Goal: Task Accomplishment & Management: Use online tool/utility

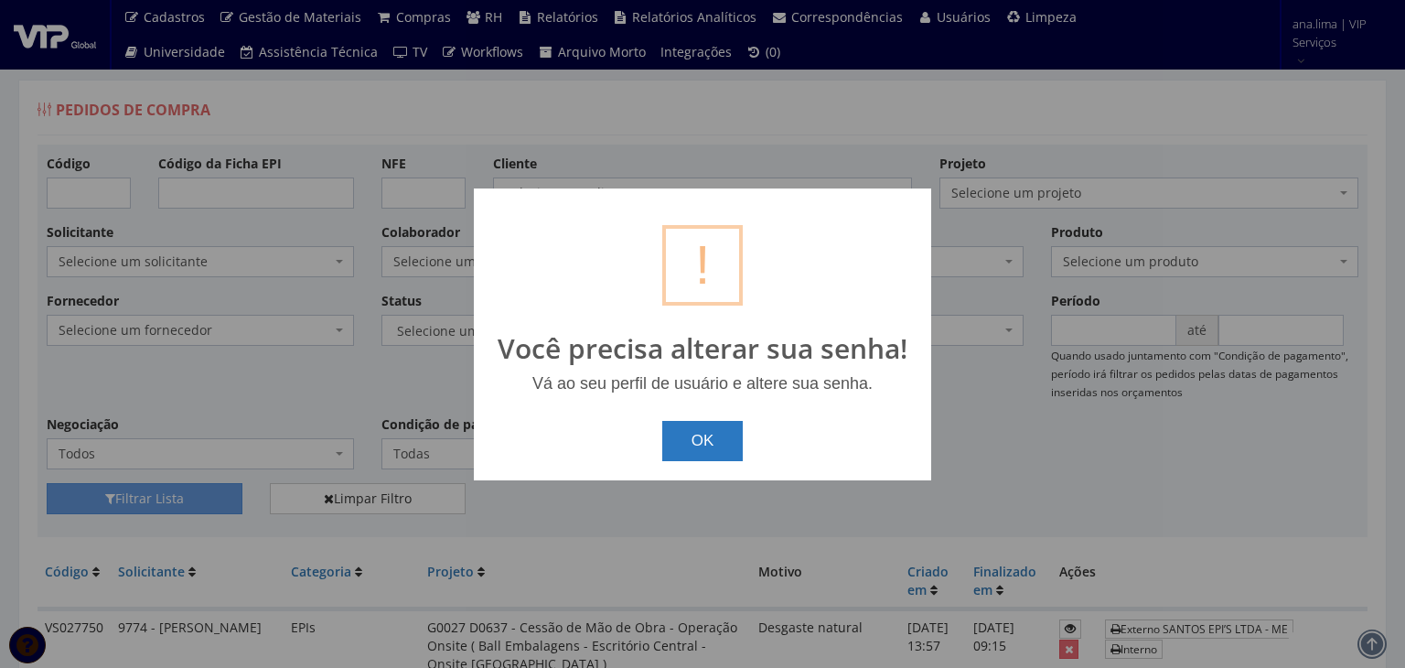
click at [713, 442] on button "OK" at bounding box center [702, 441] width 81 height 40
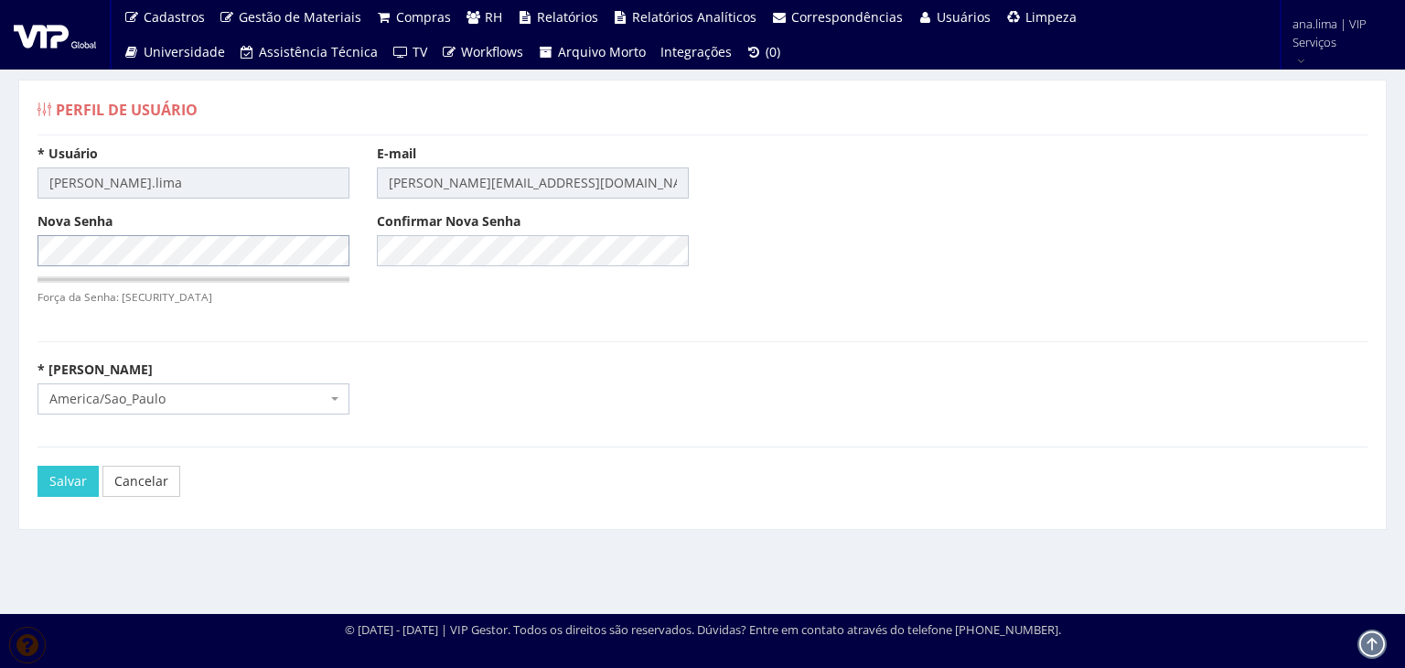
click at [0, 246] on div "Perfil de Usuário * Usuário ana.lima E-mail ana.lima@vip.global Nova Senha Forç…" at bounding box center [702, 330] width 1405 height 568
click at [69, 478] on input "Salvar" at bounding box center [68, 481] width 61 height 31
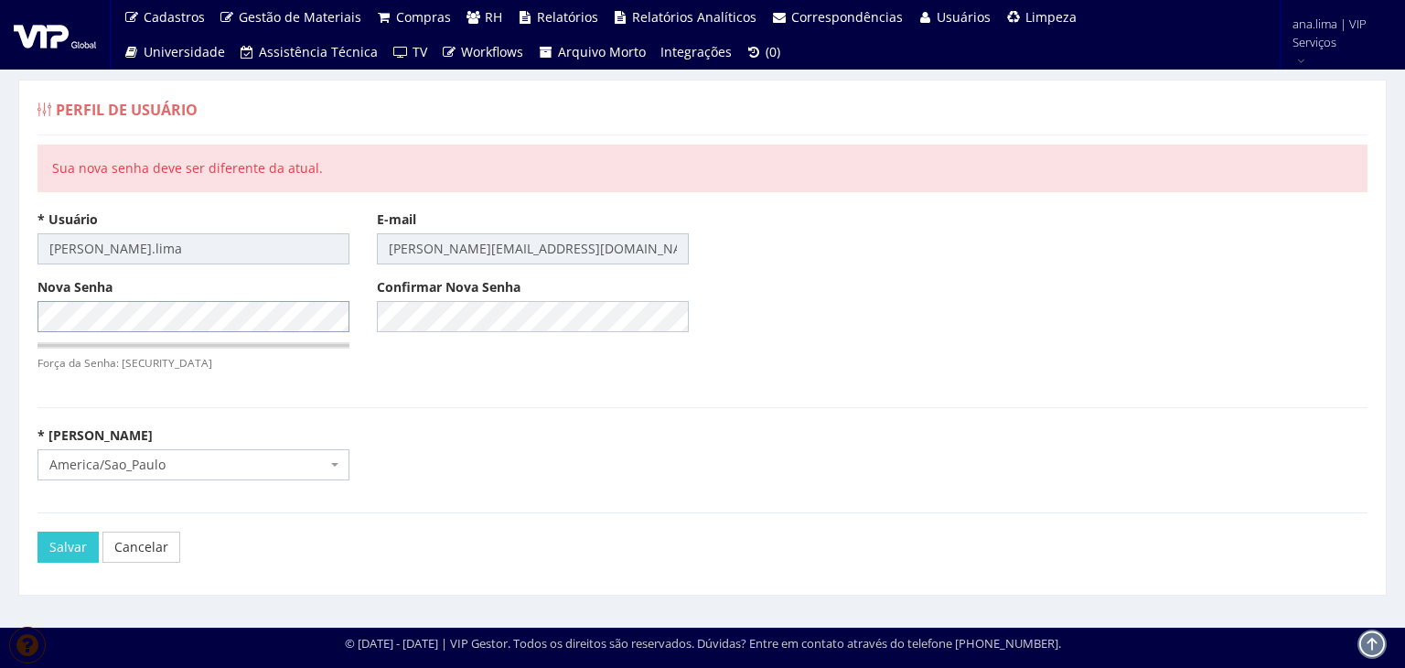
click at [4, 314] on div "Perfil de Usuário Sua nova senha deve ser diferente da atual. * Usuário [PERSON…" at bounding box center [702, 337] width 1405 height 582
click at [45, 546] on input "Salvar" at bounding box center [68, 546] width 61 height 31
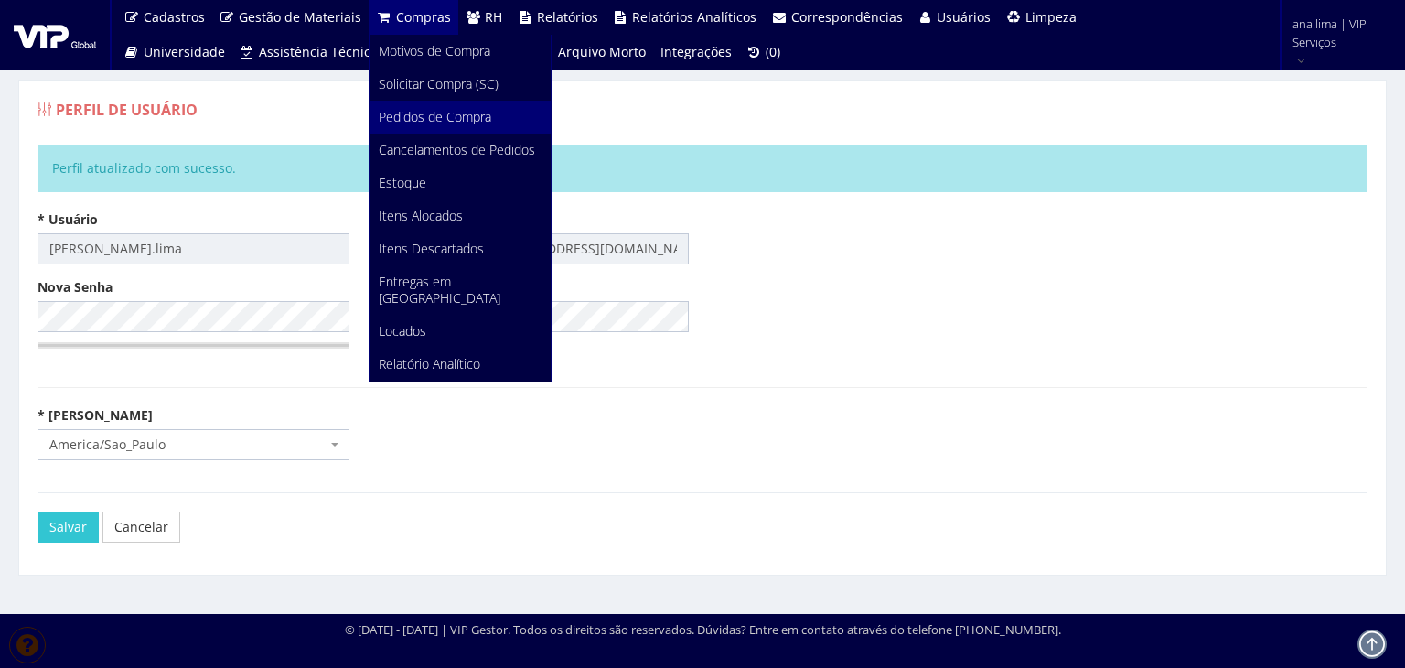
click at [402, 122] on span "Pedidos de Compra" at bounding box center [435, 116] width 113 height 17
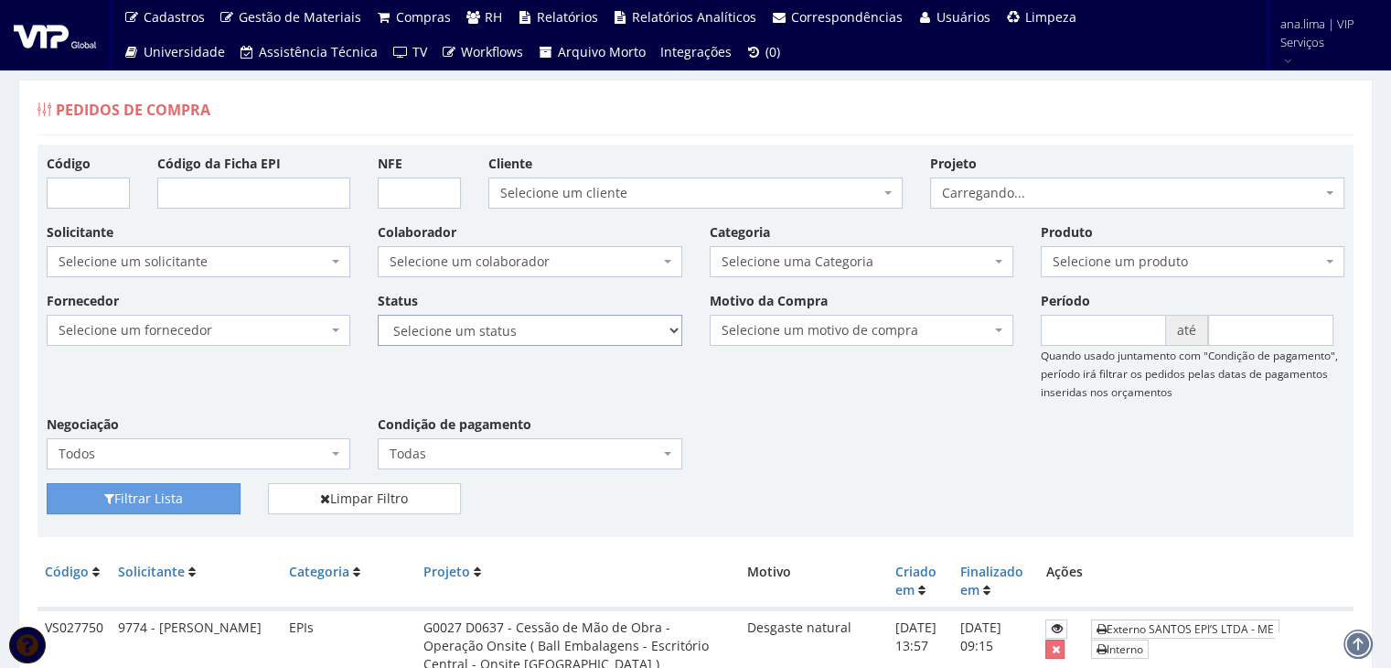
click at [618, 330] on select "Selecione um status Cancelado Aguardando Aprovação Diretoria Pedido Aprovado Ag…" at bounding box center [530, 330] width 304 height 31
select select "1"
click at [378, 315] on select "Selecione um status Cancelado Aguardando Aprovação Diretoria Pedido Aprovado Ag…" at bounding box center [530, 330] width 304 height 31
click at [160, 496] on button "Filtrar Lista" at bounding box center [144, 498] width 194 height 31
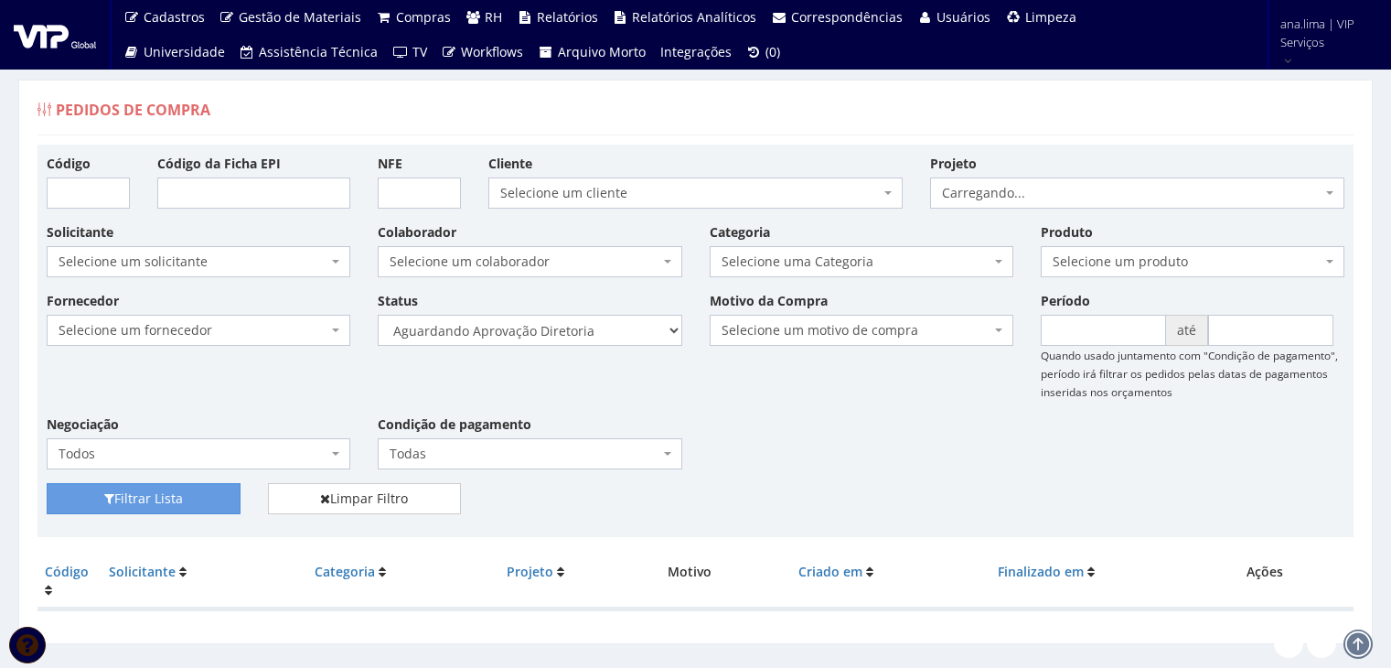
scroll to position [37, 0]
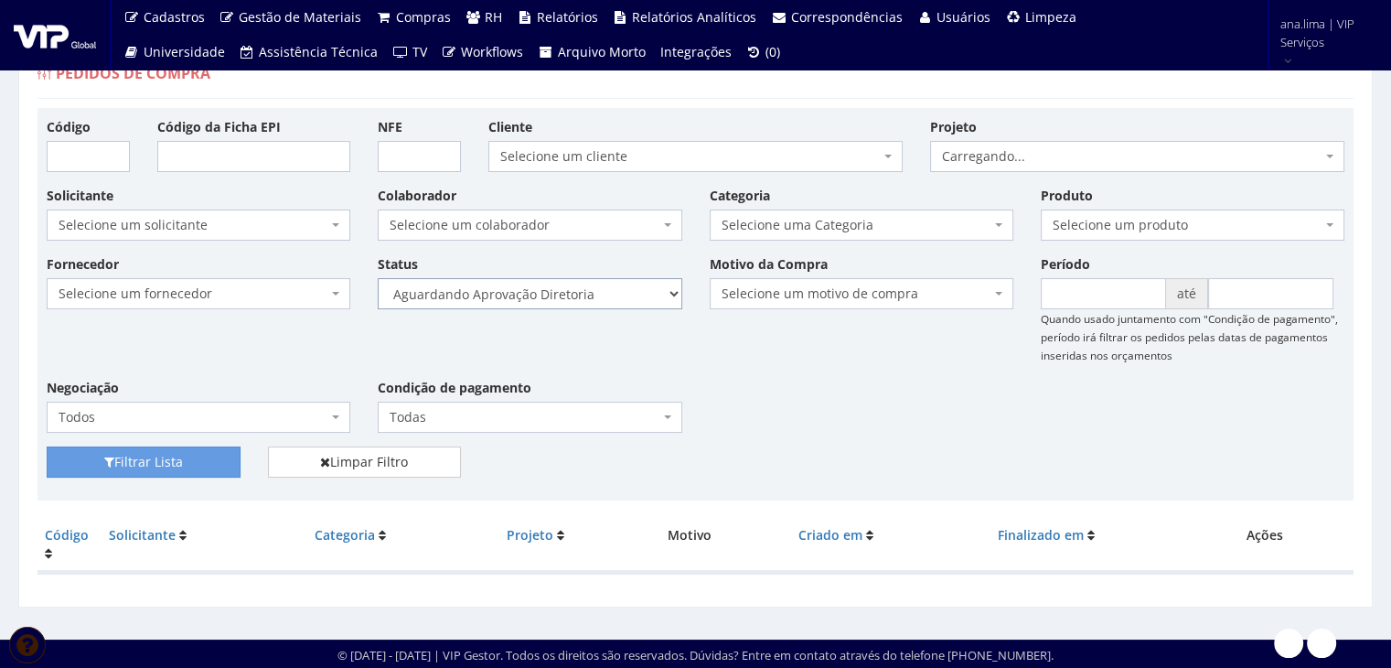
click at [596, 291] on select "Selecione um status Cancelado Aguardando Aprovação Diretoria Pedido Aprovado Ag…" at bounding box center [530, 293] width 304 height 31
click at [596, 301] on select "Selecione um status Cancelado Aguardando Aprovação Diretoria Pedido Aprovado Ag…" at bounding box center [530, 293] width 304 height 31
select select "4"
click at [378, 278] on select "Selecione um status Cancelado Aguardando Aprovação Diretoria Pedido Aprovado Ag…" at bounding box center [530, 293] width 304 height 31
click at [192, 461] on button "Filtrar Lista" at bounding box center [144, 461] width 194 height 31
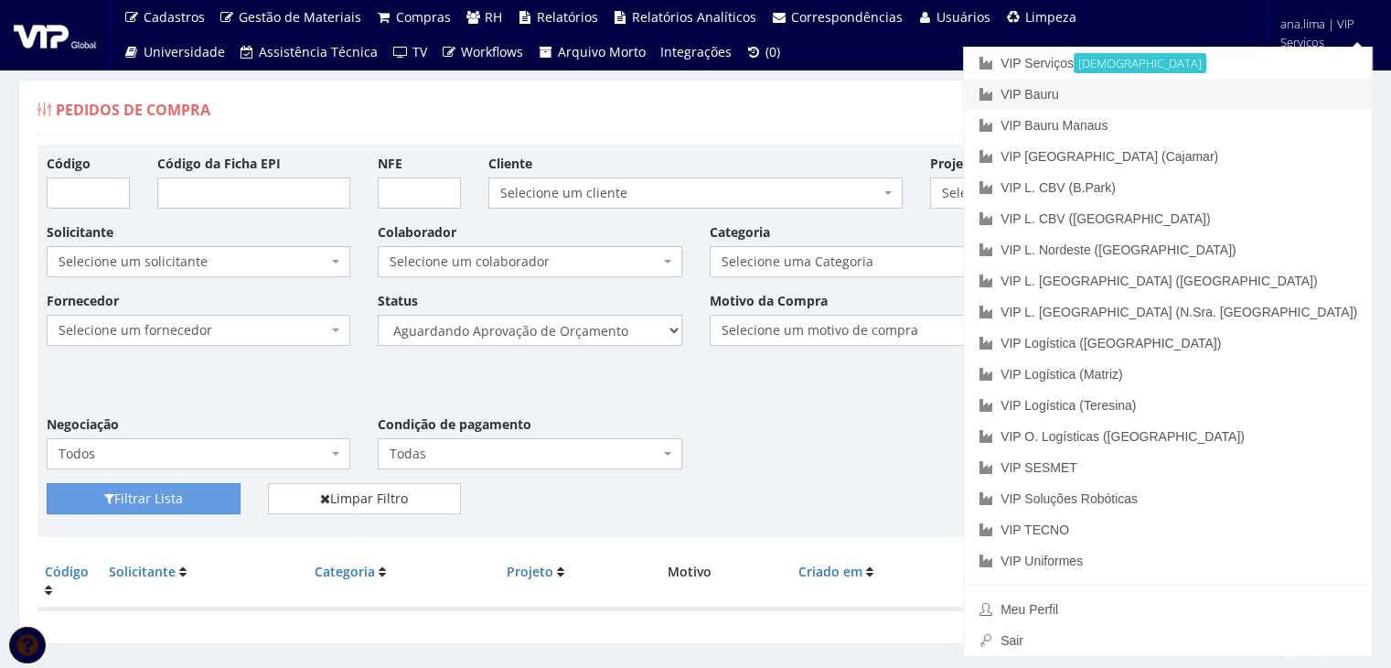
click at [1239, 92] on link "VIP Bauru" at bounding box center [1168, 94] width 408 height 31
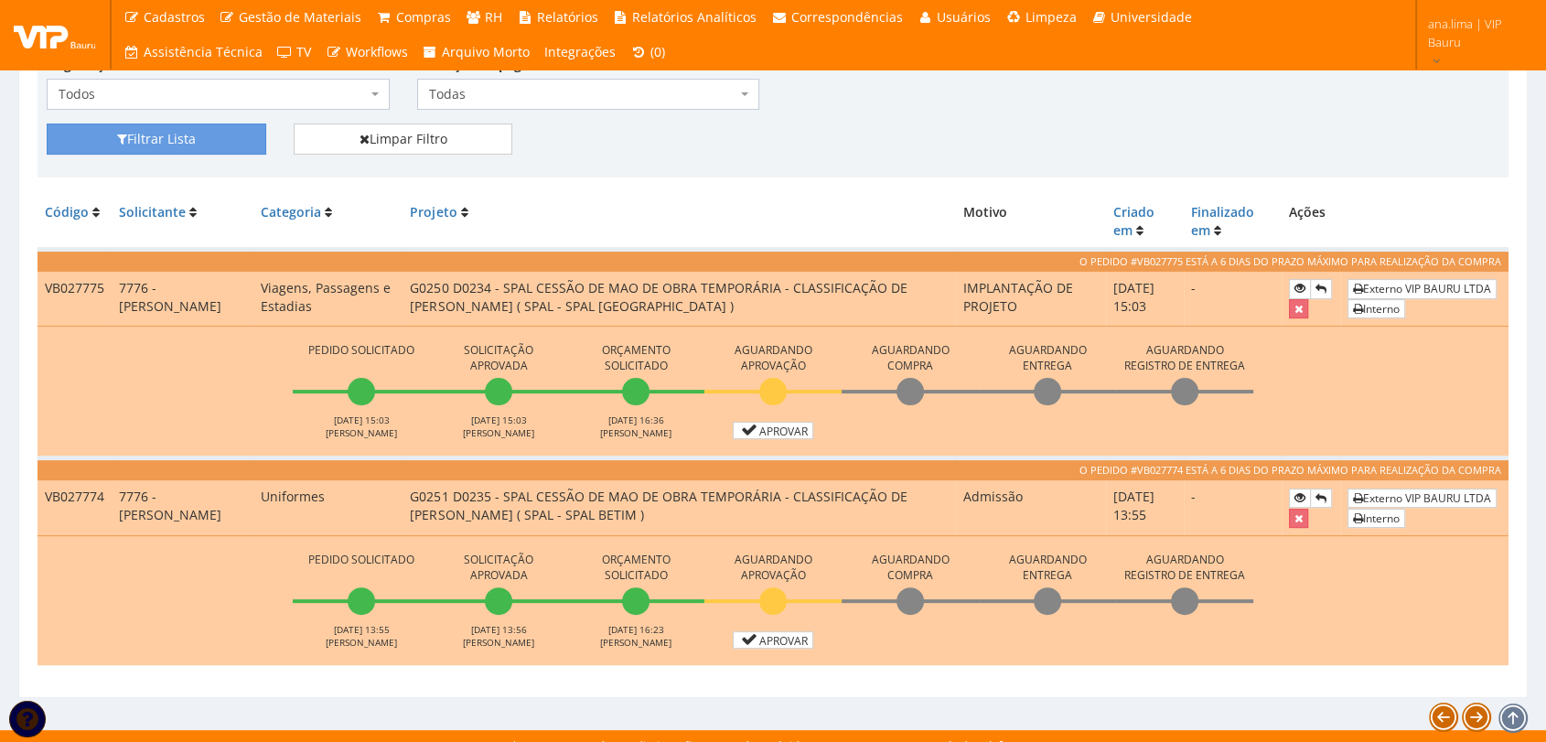
scroll to position [375, 0]
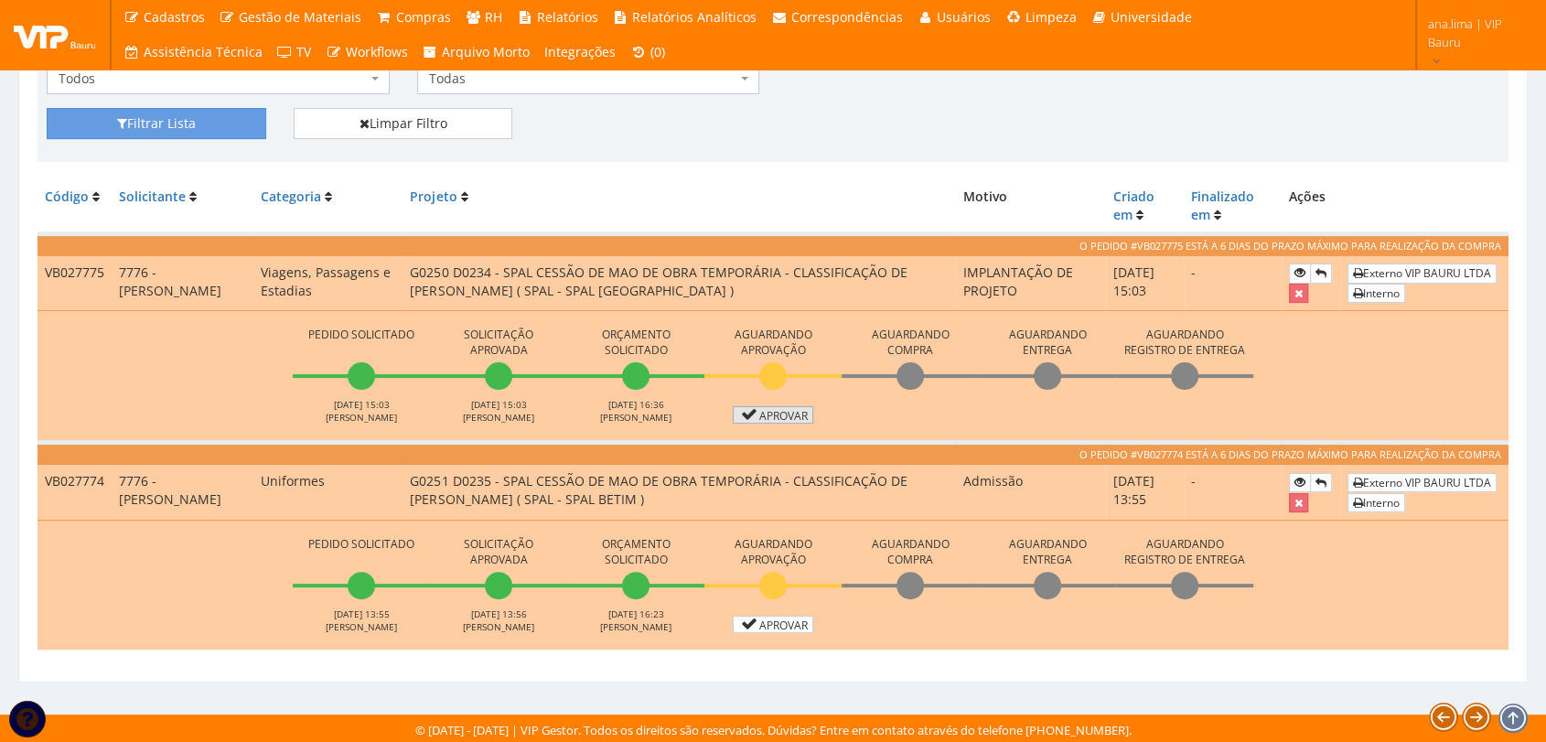
click at [788, 407] on link "Aprovar" at bounding box center [773, 414] width 80 height 17
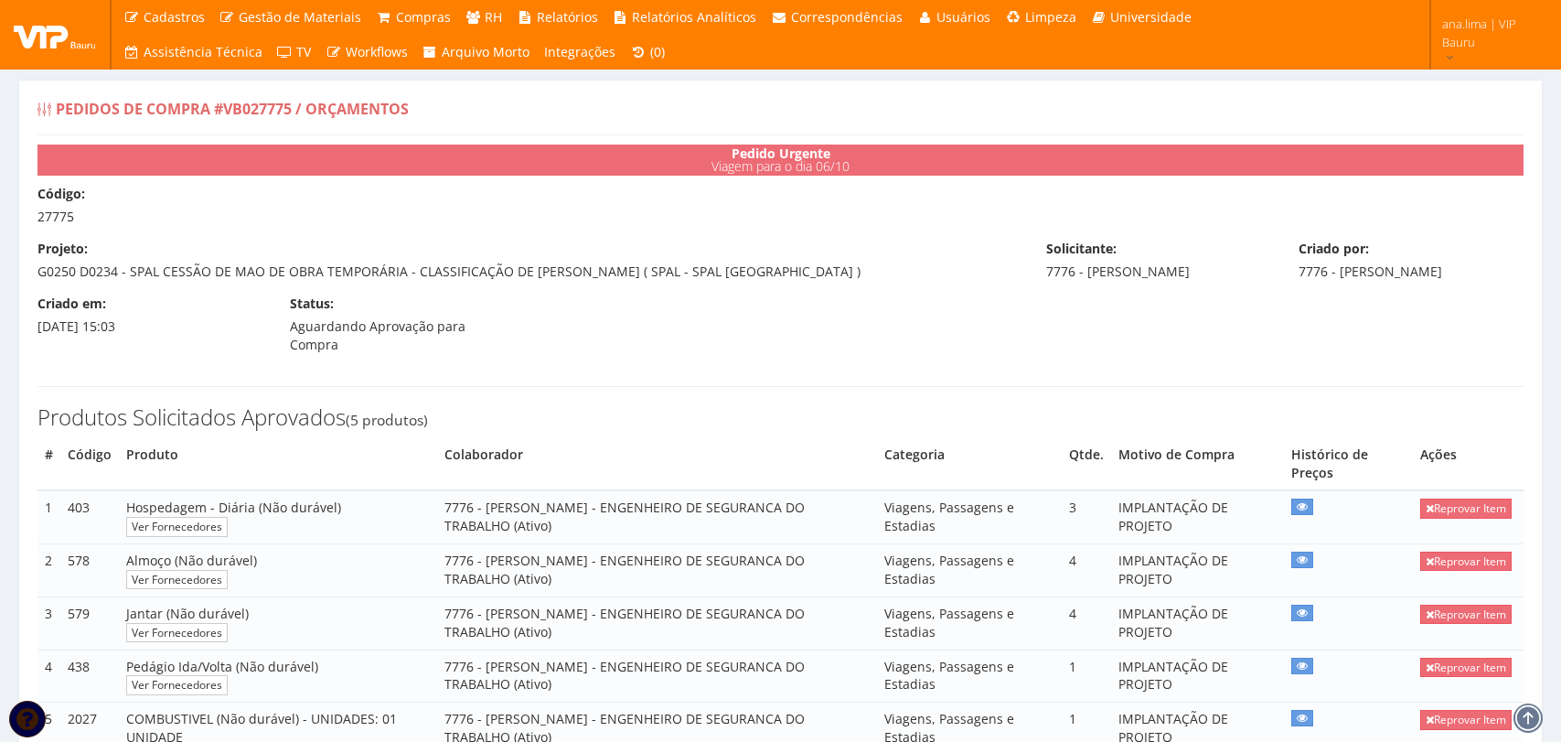
type input "1.090,01"
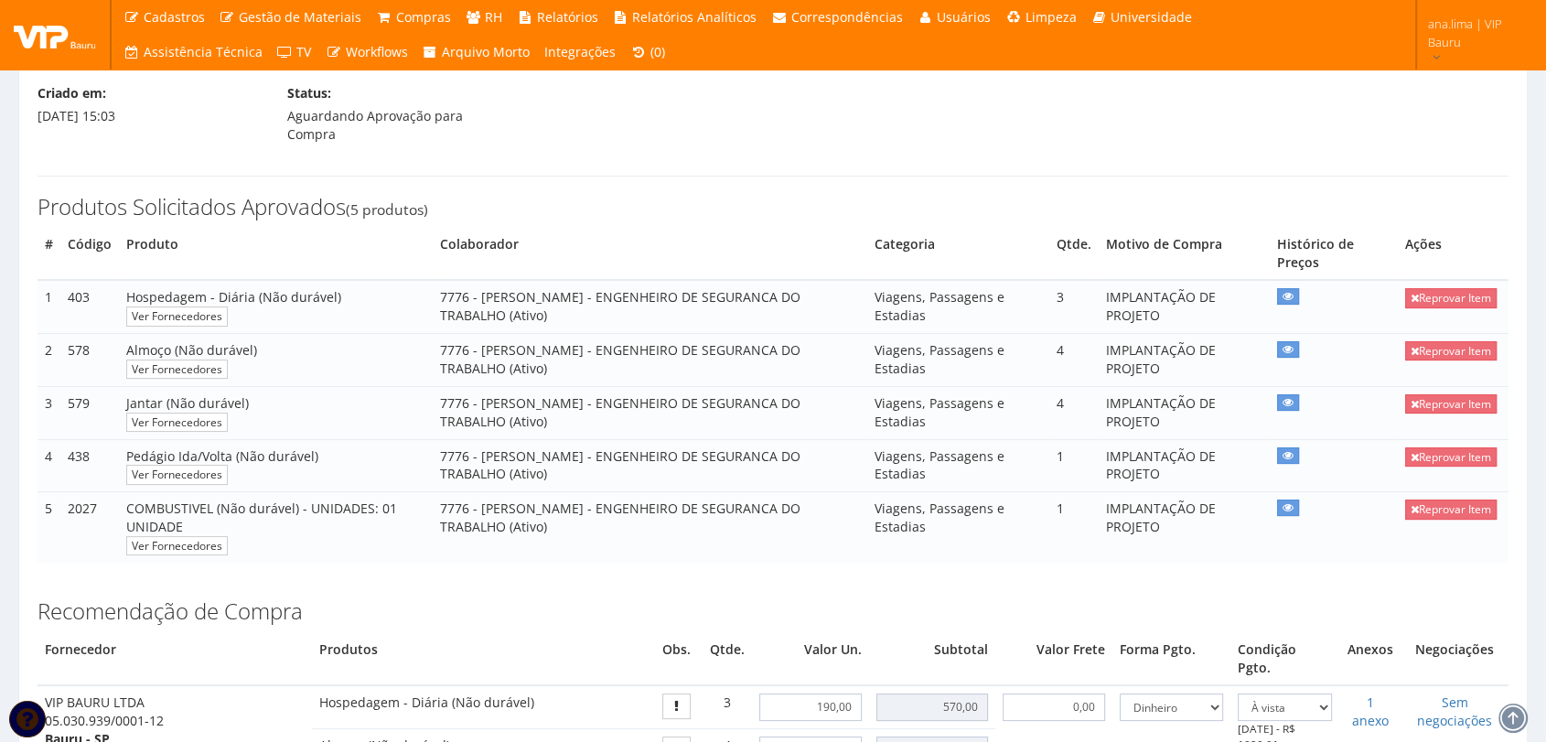
scroll to position [508, 0]
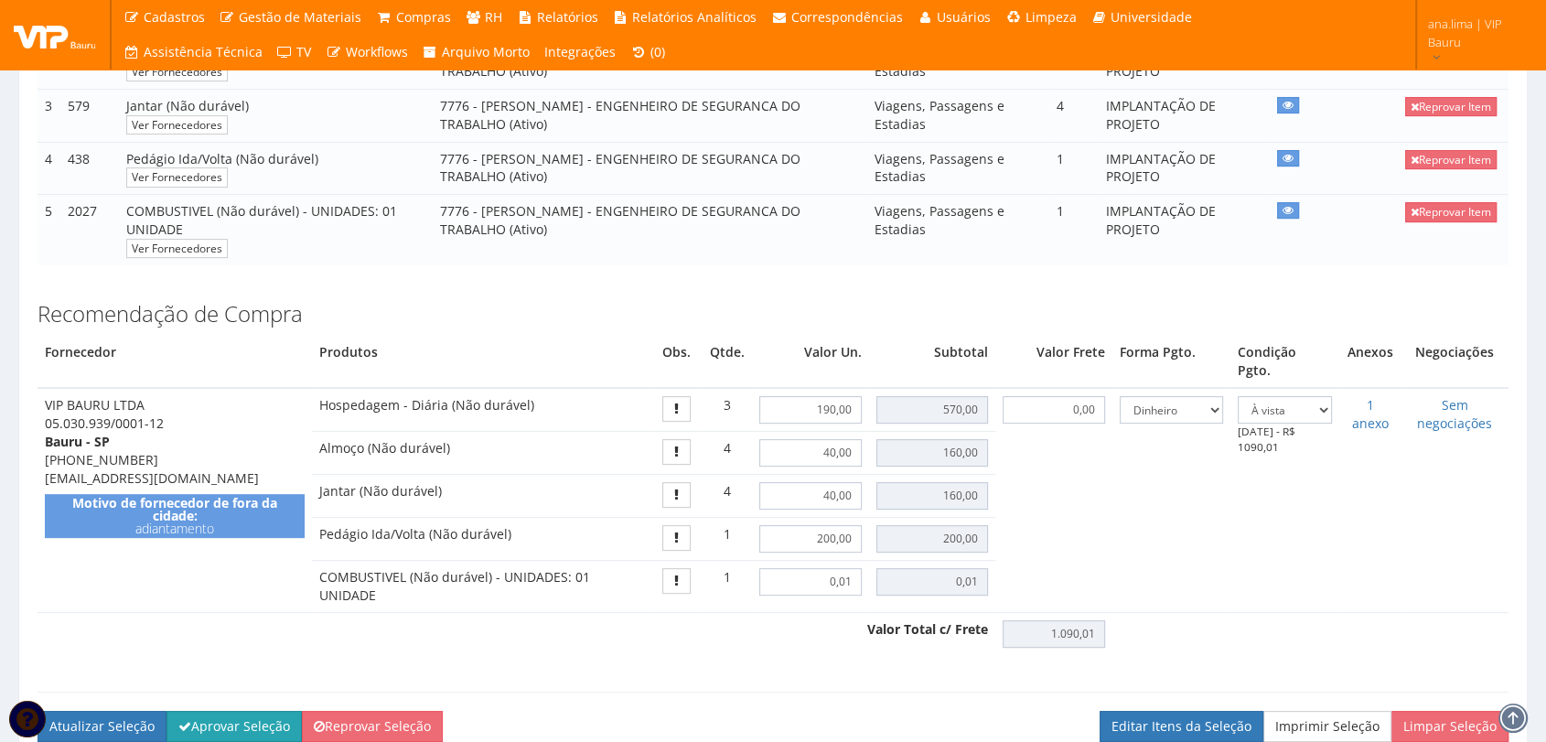
click at [249, 711] on button "Aprovar Seleção" at bounding box center [233, 726] width 135 height 31
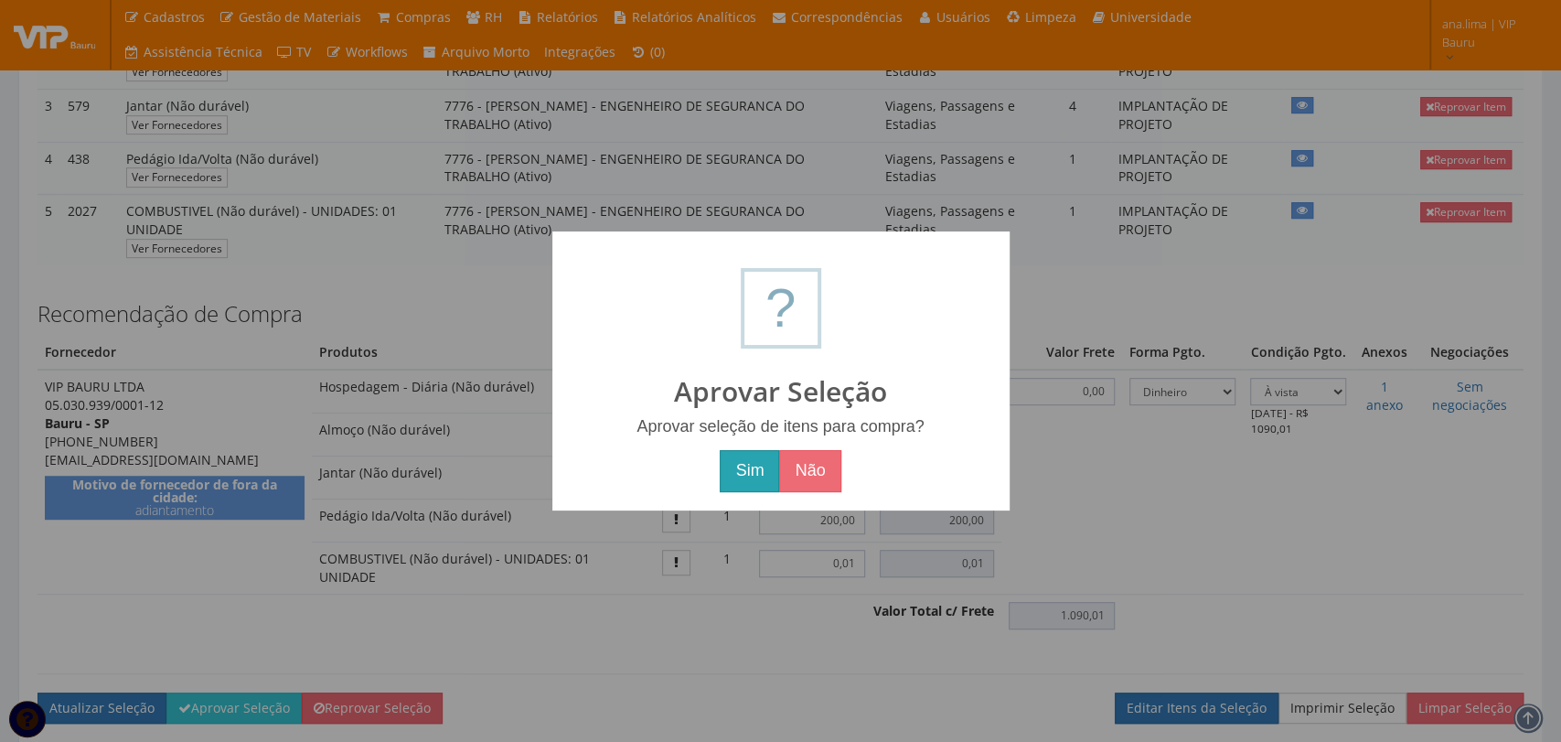
click at [756, 462] on button "Sim" at bounding box center [749, 471] width 59 height 42
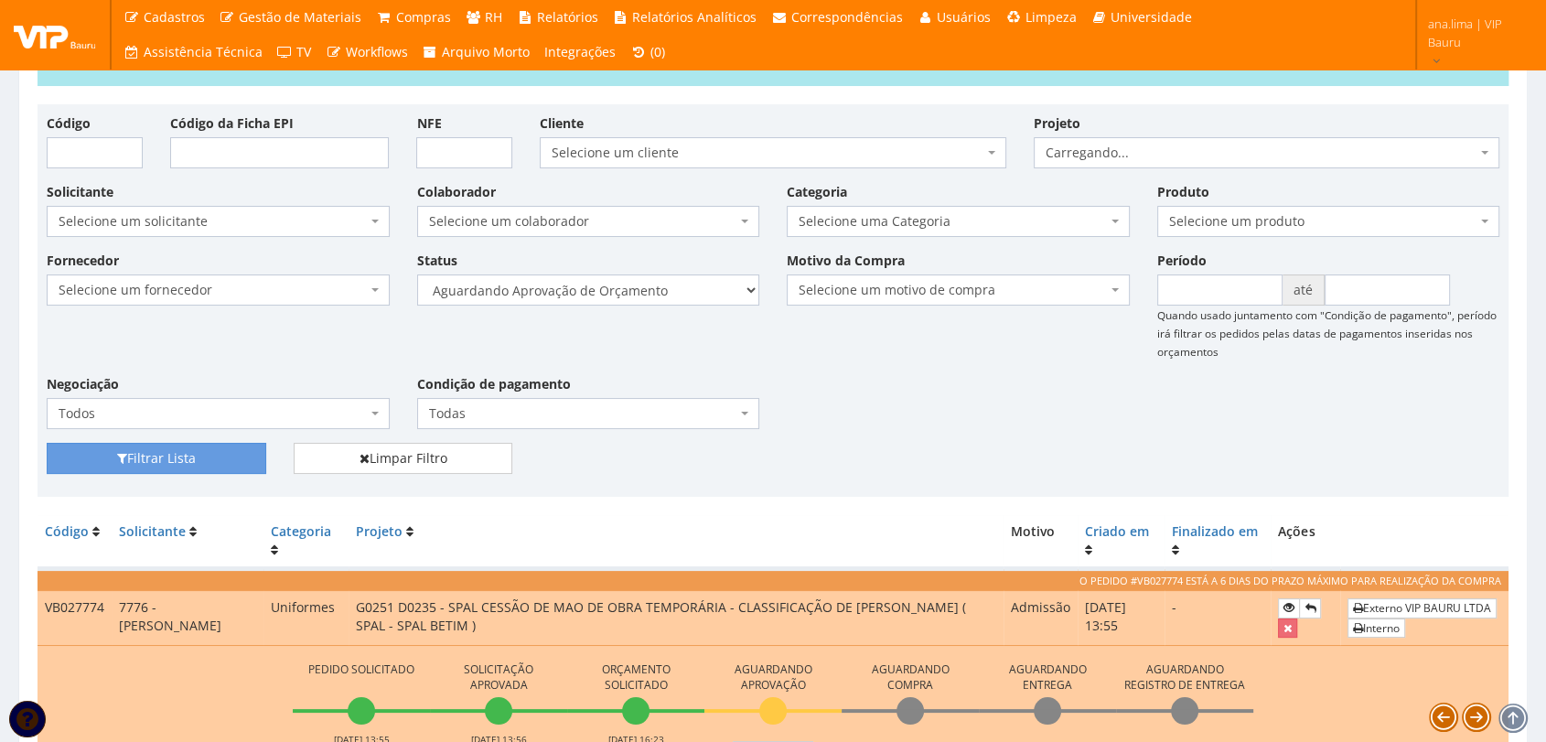
scroll to position [233, 0]
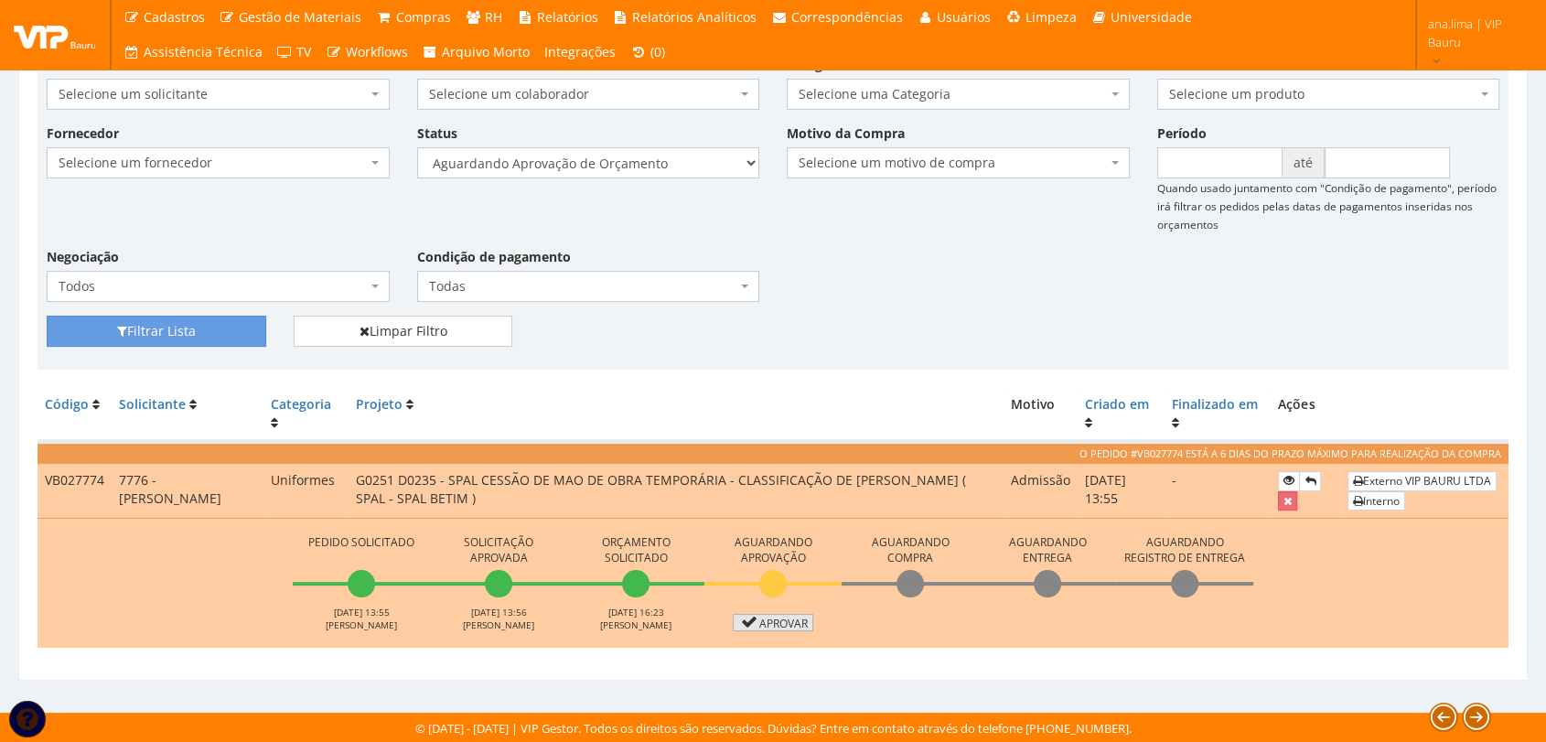
click at [753, 617] on icon at bounding box center [748, 622] width 21 height 13
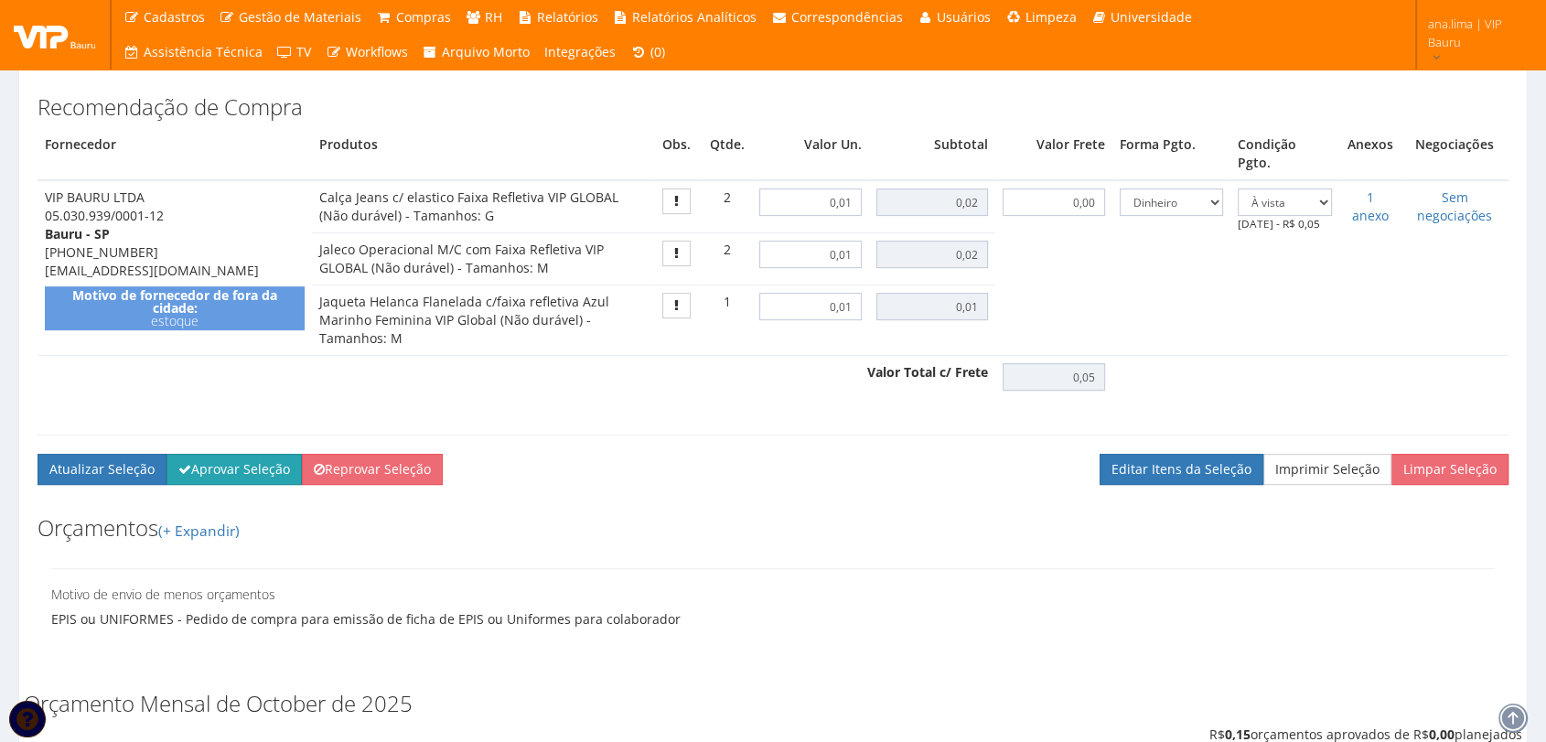
click at [226, 454] on button "Aprovar Seleção" at bounding box center [233, 469] width 135 height 31
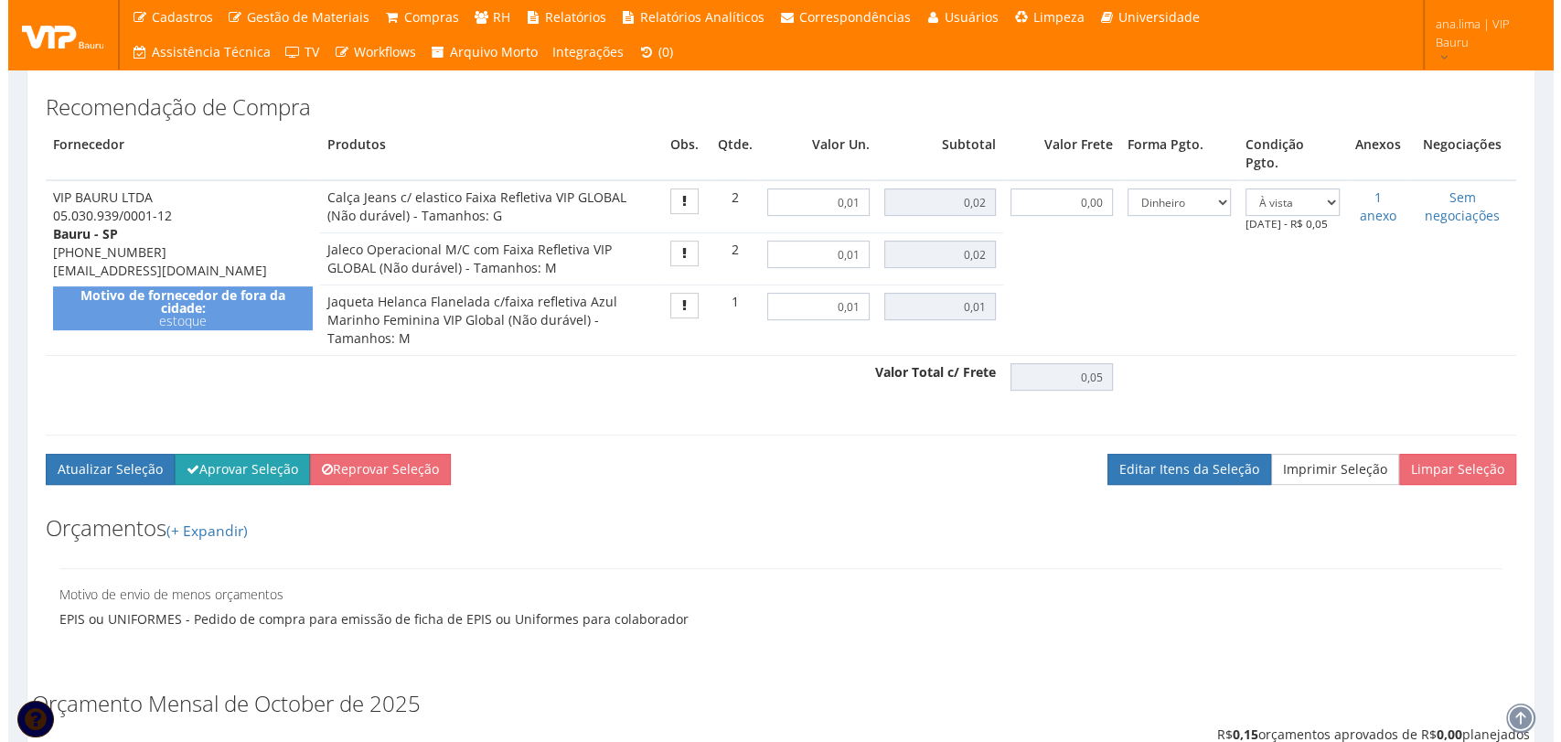
scroll to position [592, 0]
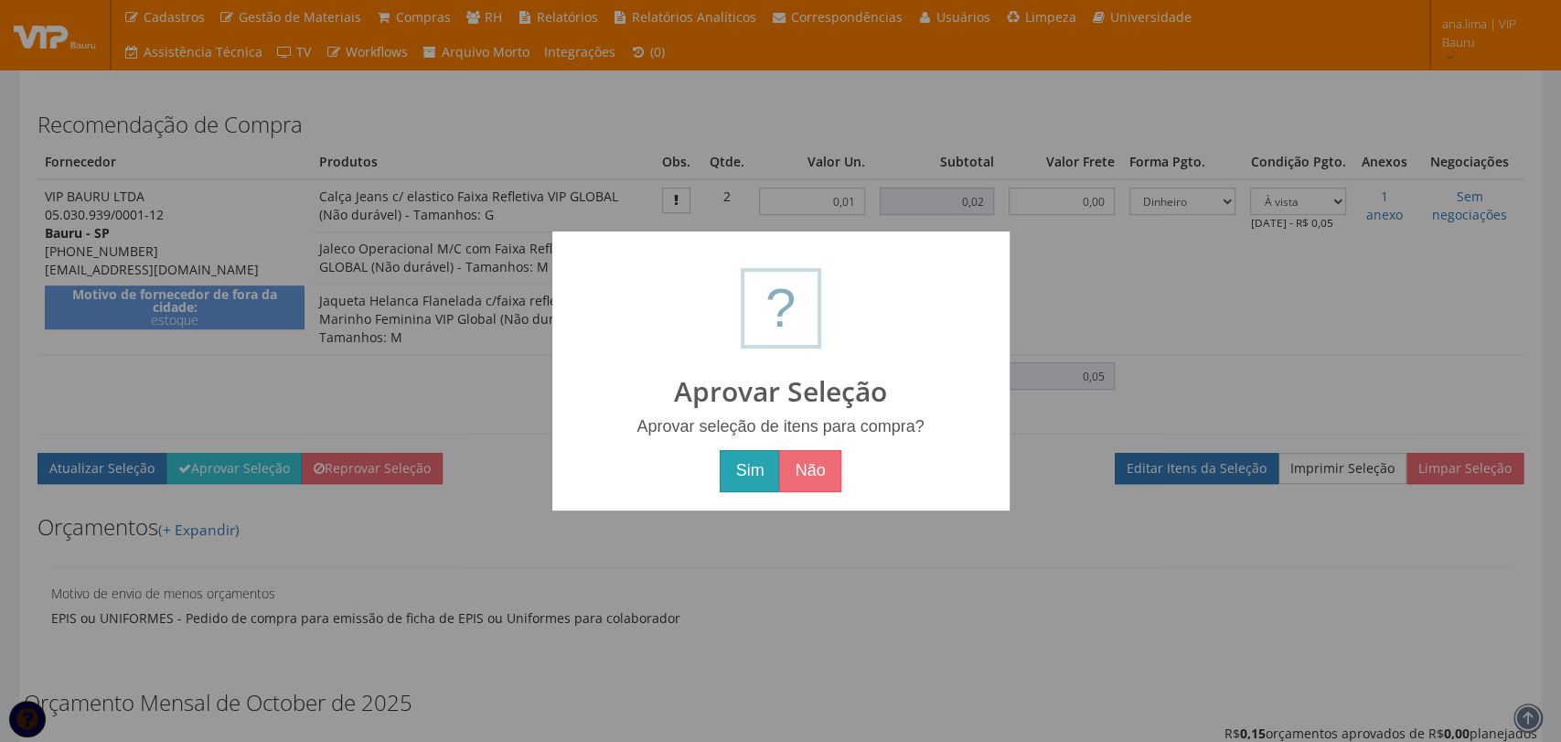
click at [732, 469] on button "Sim" at bounding box center [749, 471] width 59 height 42
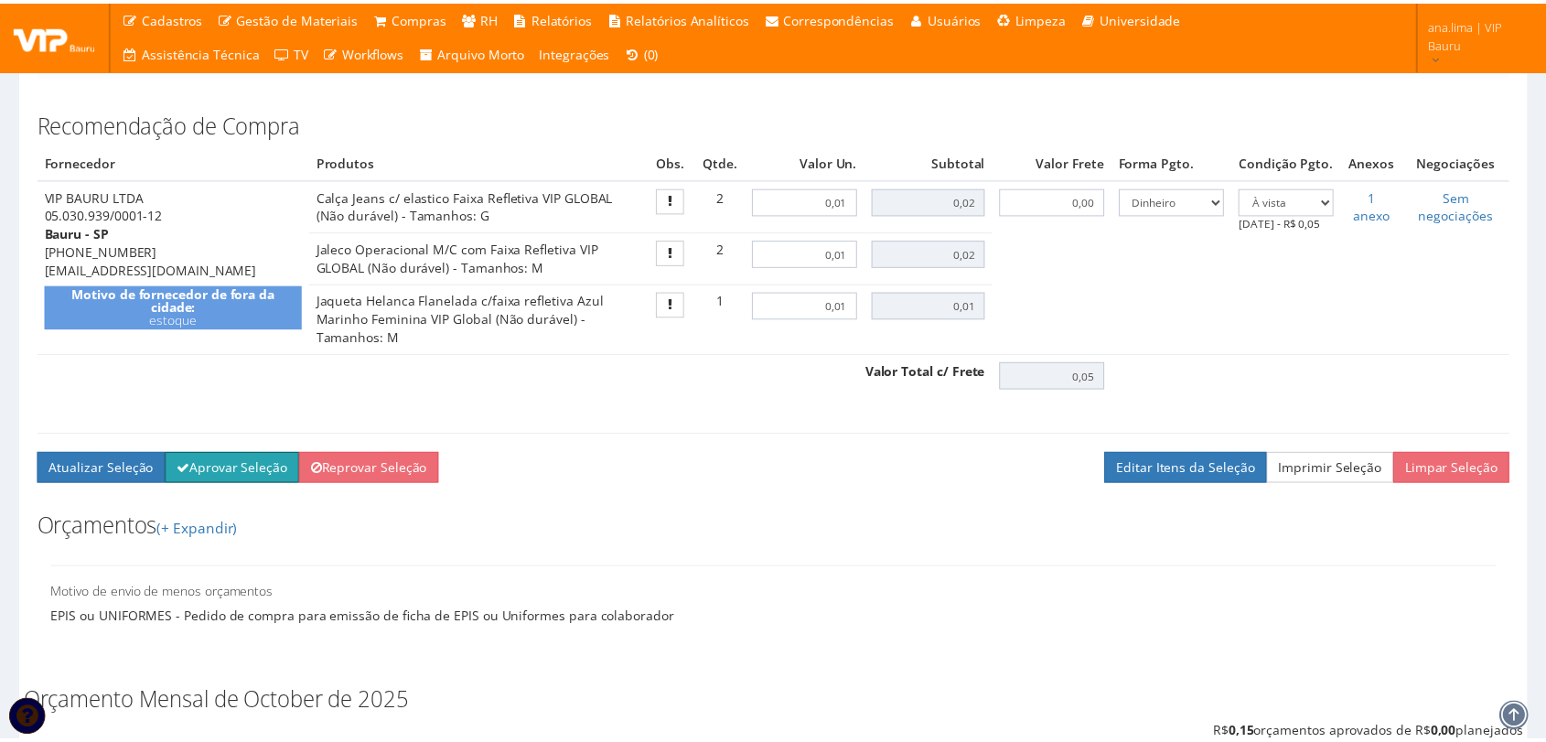
scroll to position [609, 0]
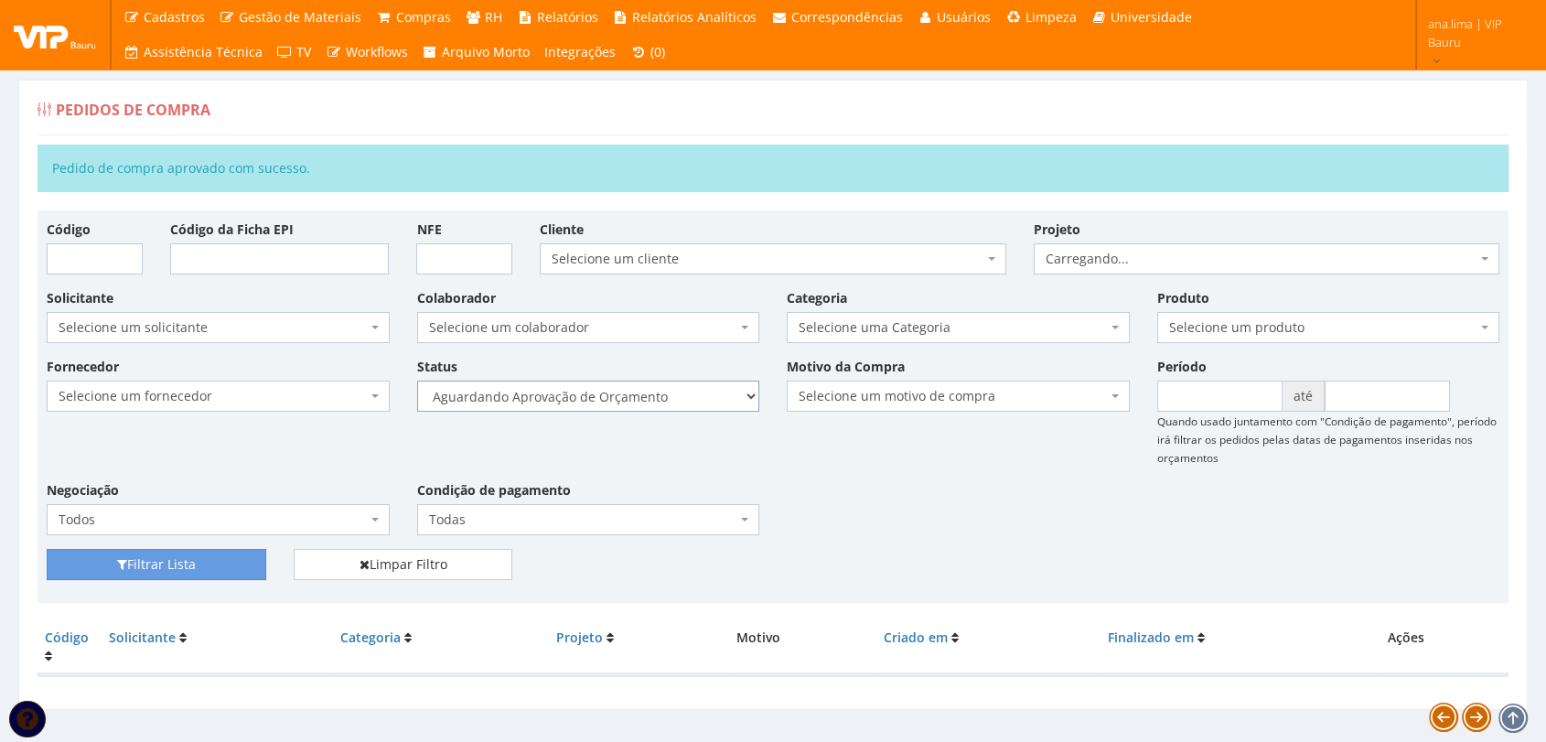
click at [668, 393] on select "Selecione um status Cancelado Aguardando Aprovação Diretoria Pedido Aprovado Ag…" at bounding box center [588, 396] width 343 height 31
select select "1"
click at [417, 381] on select "Selecione um status Cancelado Aguardando Aprovação Diretoria Pedido Aprovado Ag…" at bounding box center [588, 396] width 343 height 31
drag, startPoint x: 113, startPoint y: 556, endPoint x: 520, endPoint y: 493, distance: 411.9
click at [116, 555] on button "Filtrar Lista" at bounding box center [157, 564] width 220 height 31
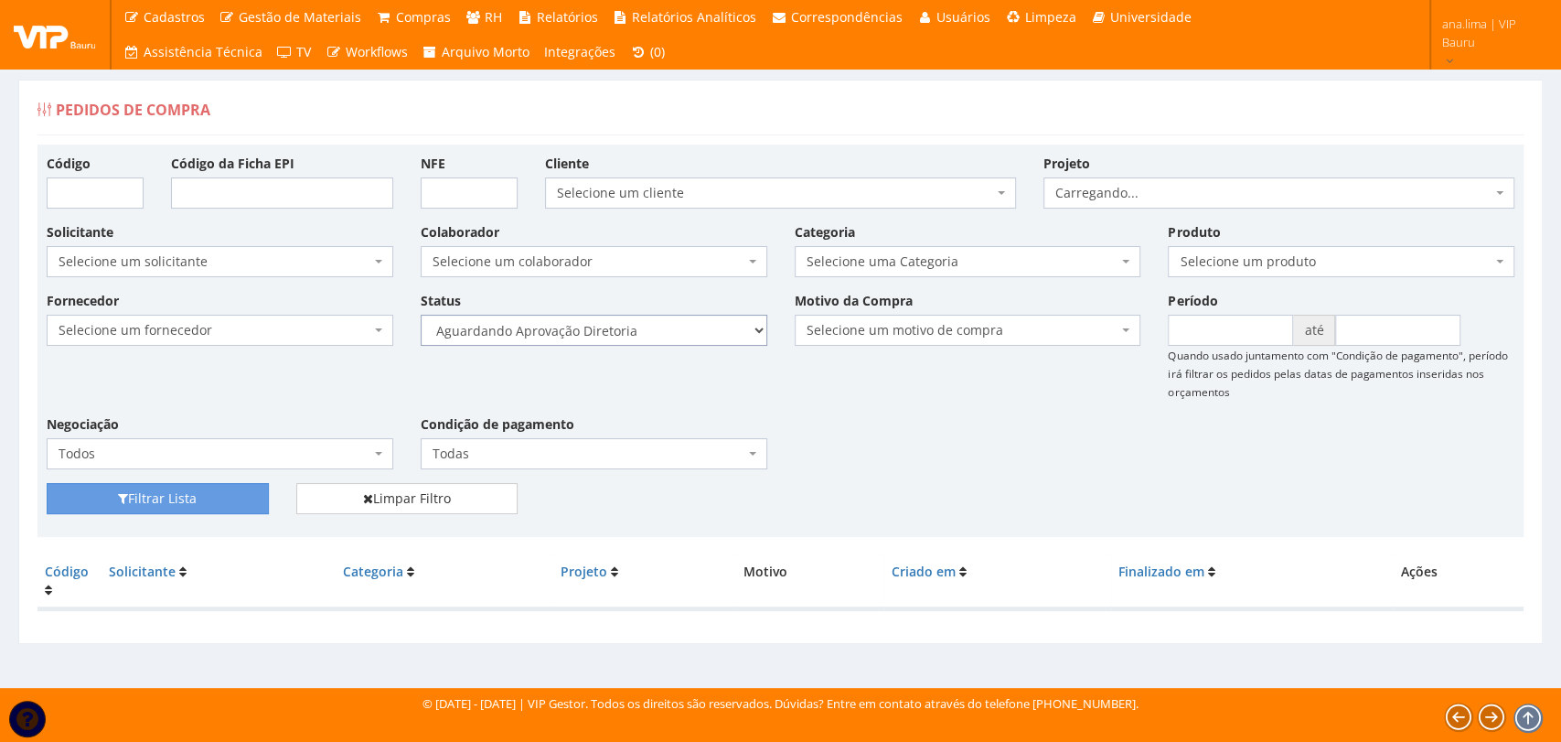
click at [644, 330] on select "Selecione um status Cancelado Aguardando Aprovação Diretoria Pedido Aprovado Ag…" at bounding box center [594, 330] width 347 height 31
select select "4"
click at [421, 315] on select "Selecione um status Cancelado Aguardando Aprovação Diretoria Pedido Aprovado Ag…" at bounding box center [594, 330] width 347 height 31
click at [245, 498] on button "Filtrar Lista" at bounding box center [158, 498] width 222 height 31
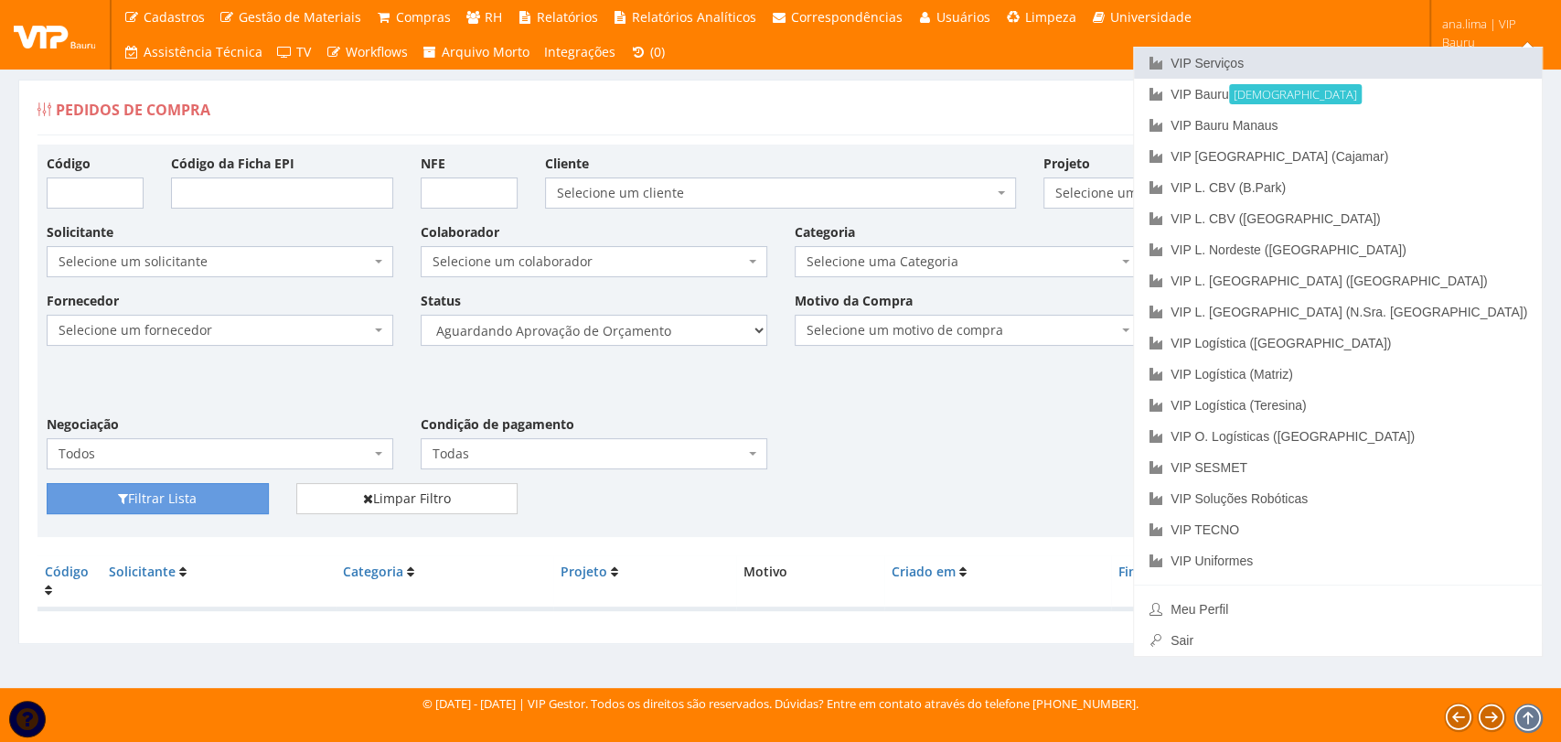
drag, startPoint x: 1410, startPoint y: 60, endPoint x: 1347, endPoint y: 75, distance: 64.8
click at [1410, 59] on link "VIP Serviços" at bounding box center [1338, 63] width 408 height 31
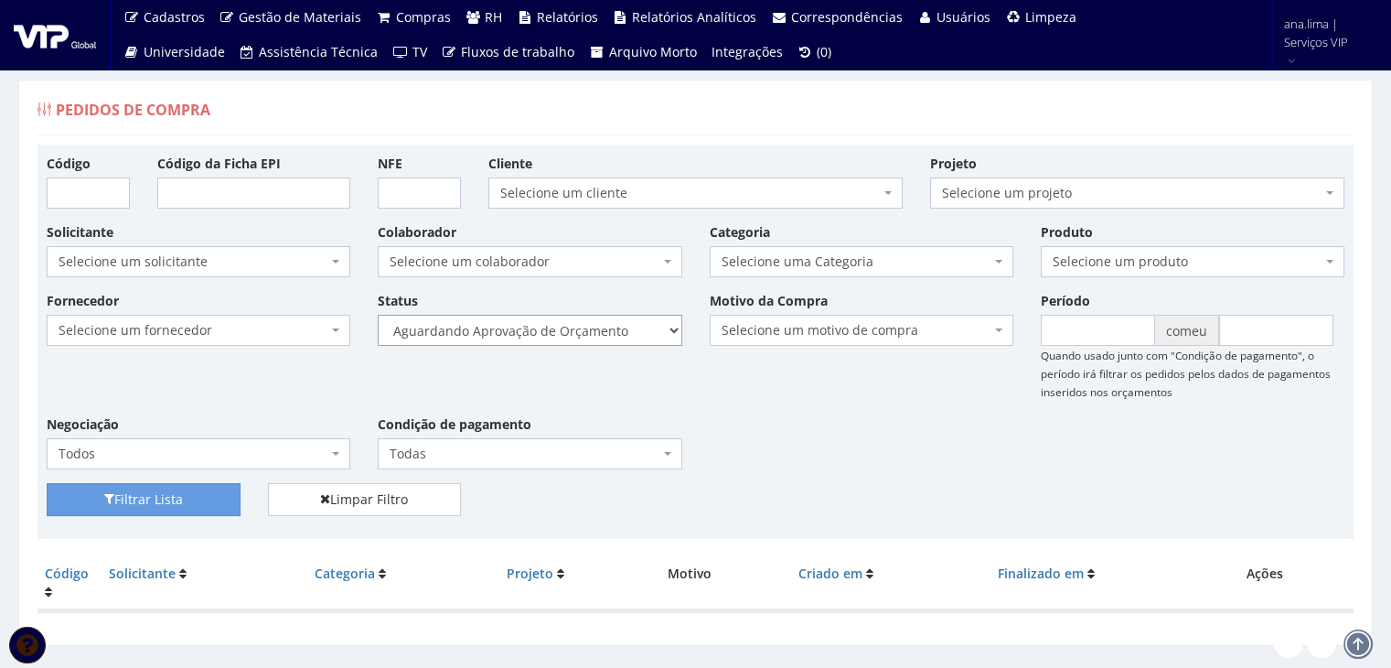
click at [523, 329] on select "Selecione um status Cancelado Aguardando Aprovação Diretoria Pedido Aprovado Ag…" at bounding box center [530, 330] width 304 height 31
select select "1"
click at [378, 315] on select "Selecione um status Cancelado Aguardando Aprovação Diretoria Pedido Aprovado Ag…" at bounding box center [530, 330] width 304 height 31
click at [167, 493] on font "Filtrar Lista" at bounding box center [148, 499] width 69 height 17
click at [604, 335] on select "Selecione um status Cancelado Aguardando Aprovação Diretoria Pedido Aprovado Ag…" at bounding box center [530, 330] width 304 height 31
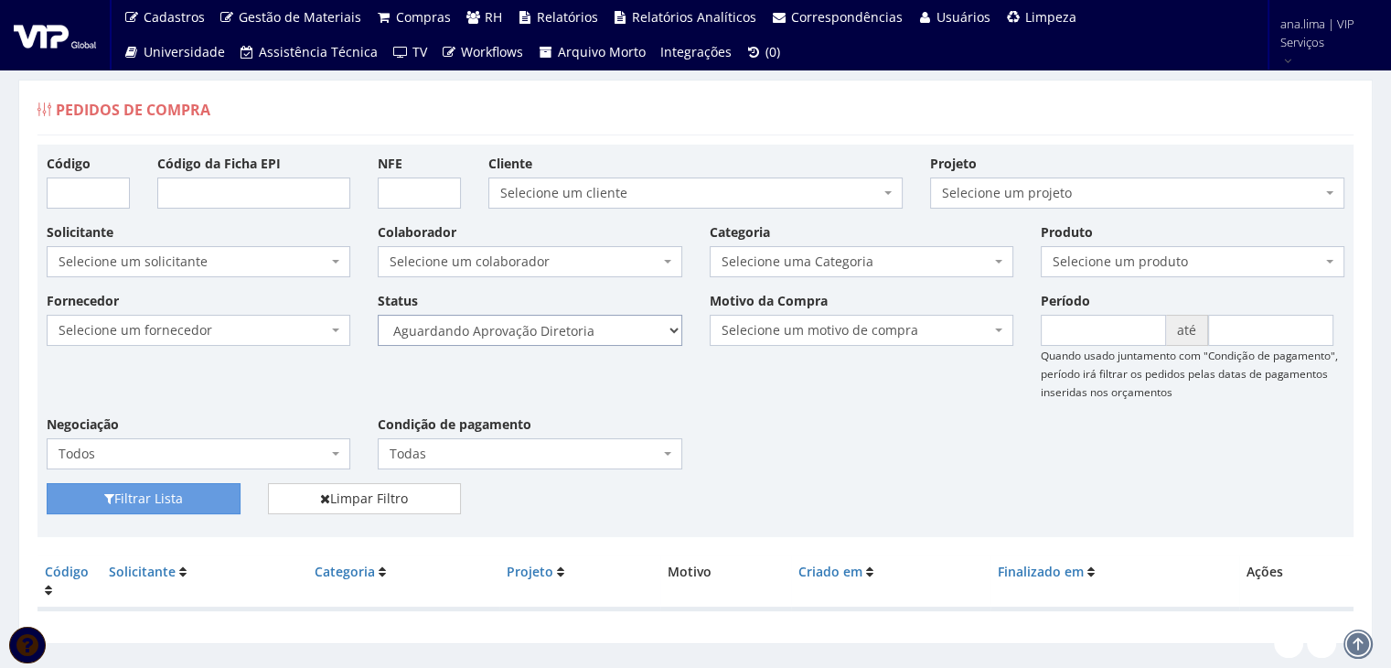
select select "4"
click at [378, 315] on select "Selecione um status Cancelado Aguardando Aprovação Diretoria Pedido Aprovado Ag…" at bounding box center [530, 330] width 304 height 31
click at [191, 487] on button "Filtrar Lista" at bounding box center [144, 498] width 194 height 31
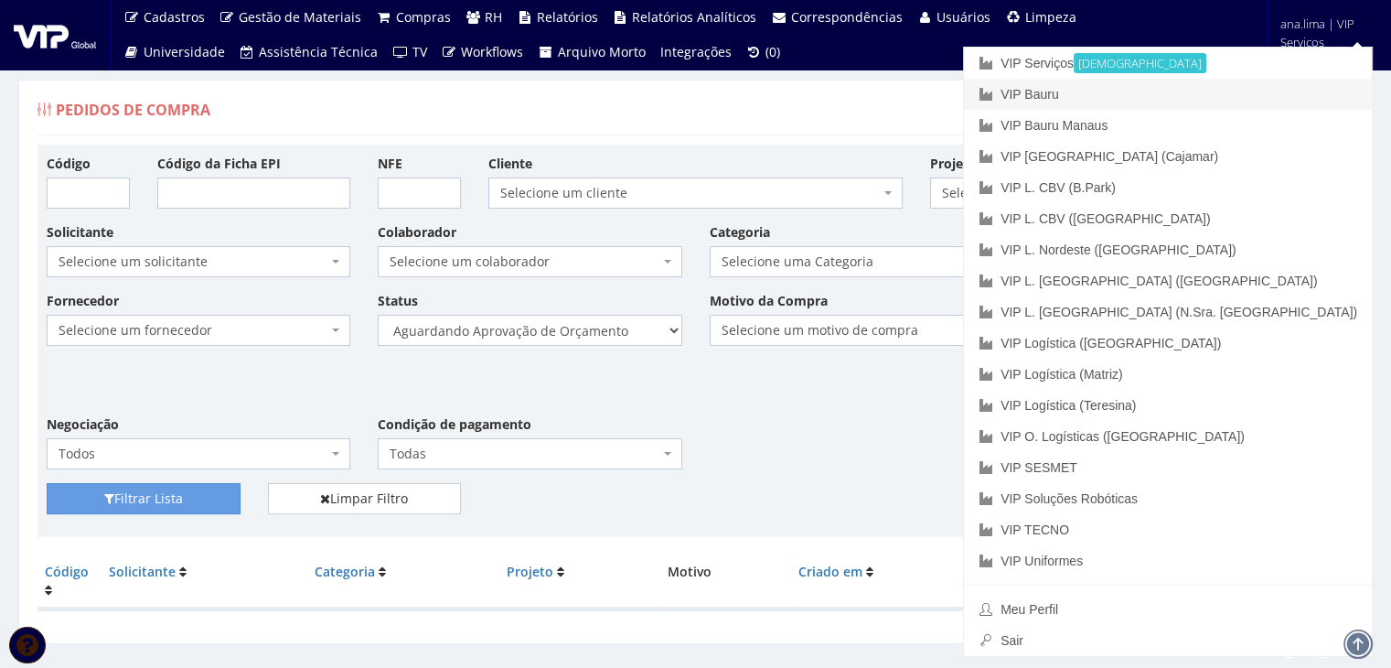
click at [1262, 92] on link "VIP Bauru" at bounding box center [1168, 94] width 408 height 31
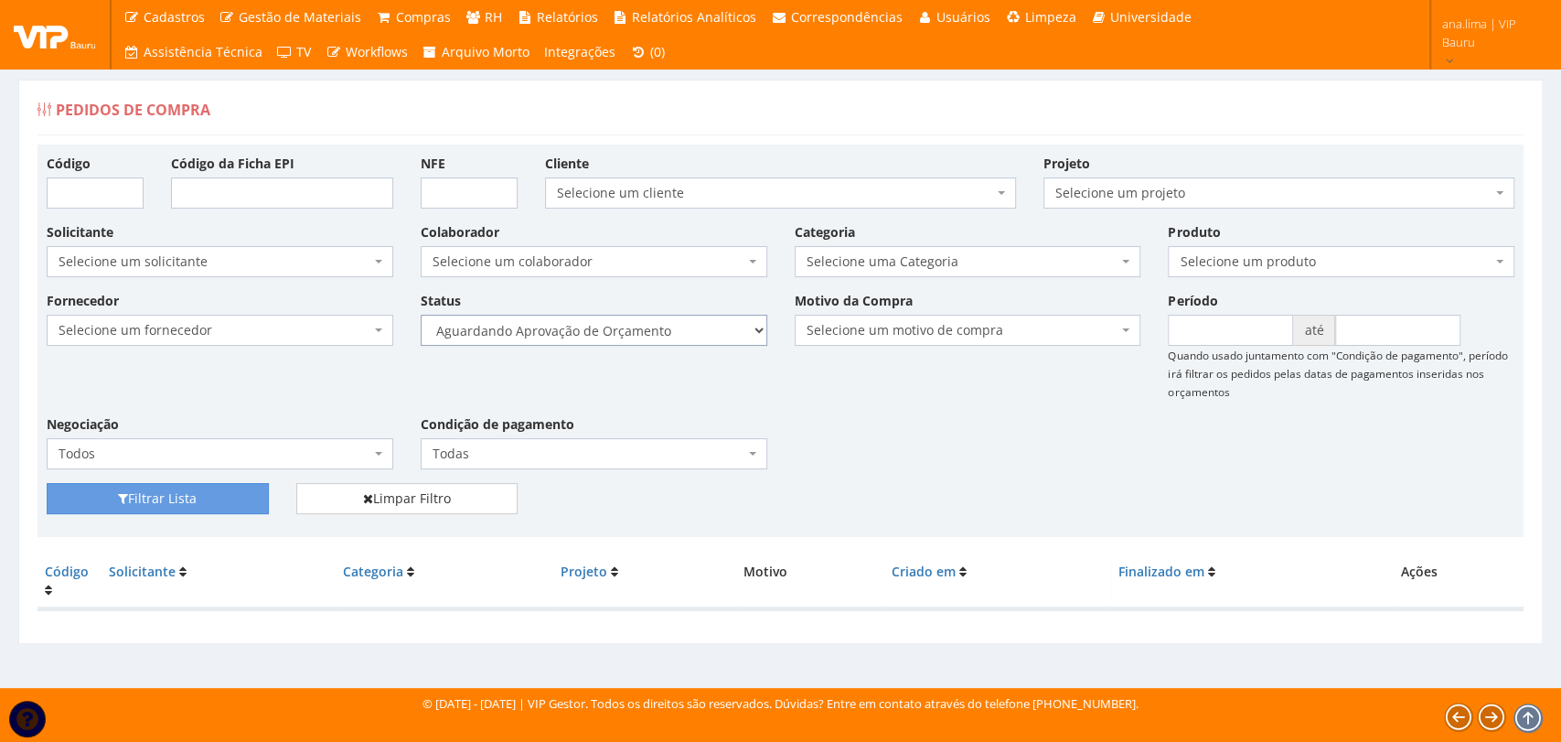
click at [650, 339] on select "Selecione um status Cancelado Aguardando Aprovação Diretoria Pedido Aprovado Ag…" at bounding box center [594, 330] width 347 height 31
select select "1"
click at [421, 315] on select "Selecione um status Cancelado Aguardando Aprovação Diretoria Pedido Aprovado Ag…" at bounding box center [594, 330] width 347 height 31
drag, startPoint x: 193, startPoint y: 499, endPoint x: 205, endPoint y: 498, distance: 12.0
click at [195, 500] on button "Filtrar Lista" at bounding box center [158, 498] width 222 height 31
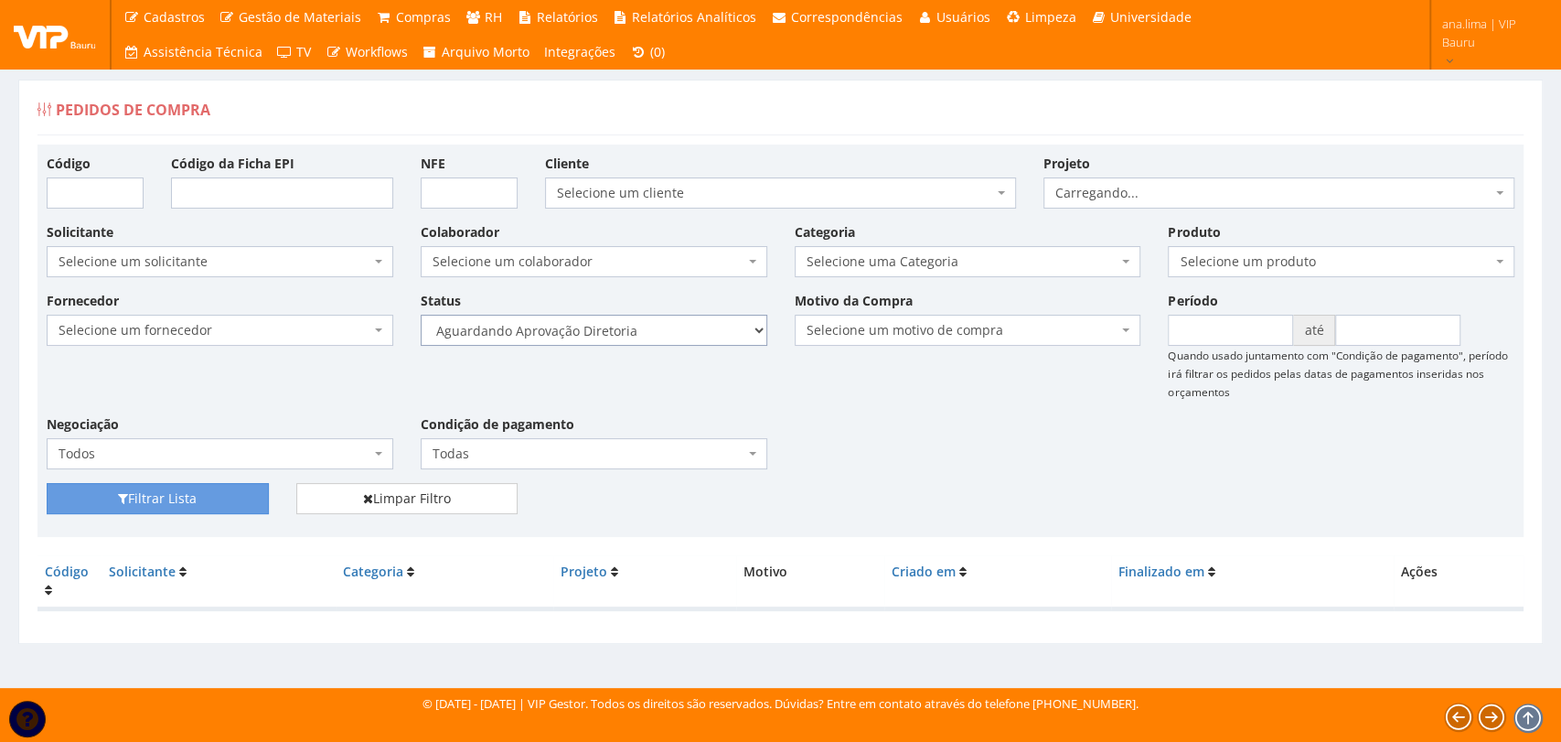
click at [604, 330] on select "Selecione um status Cancelado Aguardando Aprovação Diretoria Pedido Aprovado Ag…" at bounding box center [594, 330] width 347 height 31
select select "4"
click at [421, 315] on select "Selecione um status Cancelado Aguardando Aprovação Diretoria Pedido Aprovado Ag…" at bounding box center [594, 330] width 347 height 31
drag, startPoint x: 231, startPoint y: 493, endPoint x: 338, endPoint y: 397, distance: 143.1
click at [231, 492] on button "Filtrar Lista" at bounding box center [158, 498] width 222 height 31
